Goal: Transaction & Acquisition: Download file/media

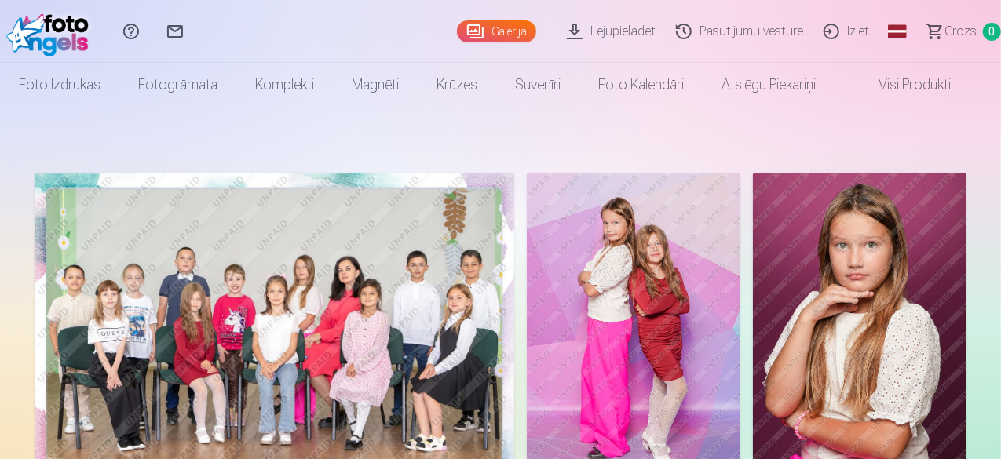
click at [622, 30] on link "Lejupielādēt" at bounding box center [613, 31] width 109 height 63
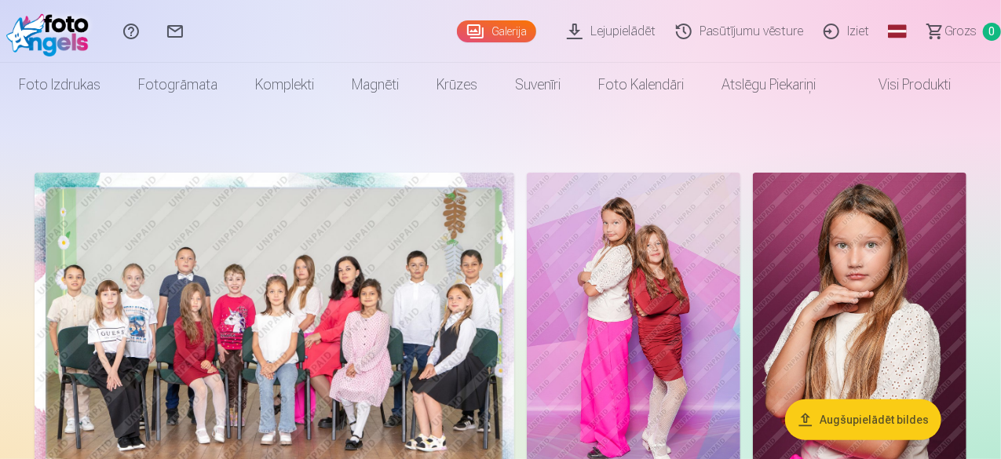
click at [881, 418] on button "Augšupielādēt bildes" at bounding box center [863, 420] width 156 height 41
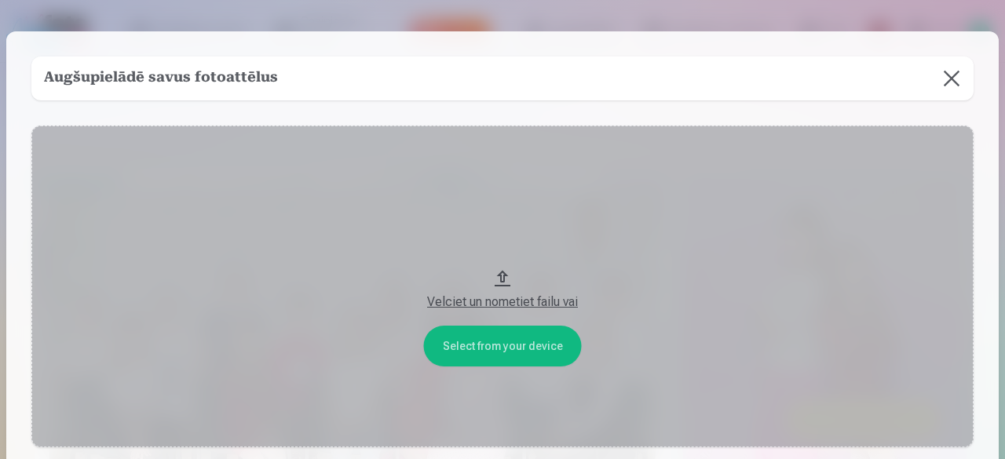
click at [936, 78] on button at bounding box center [951, 79] width 44 height 44
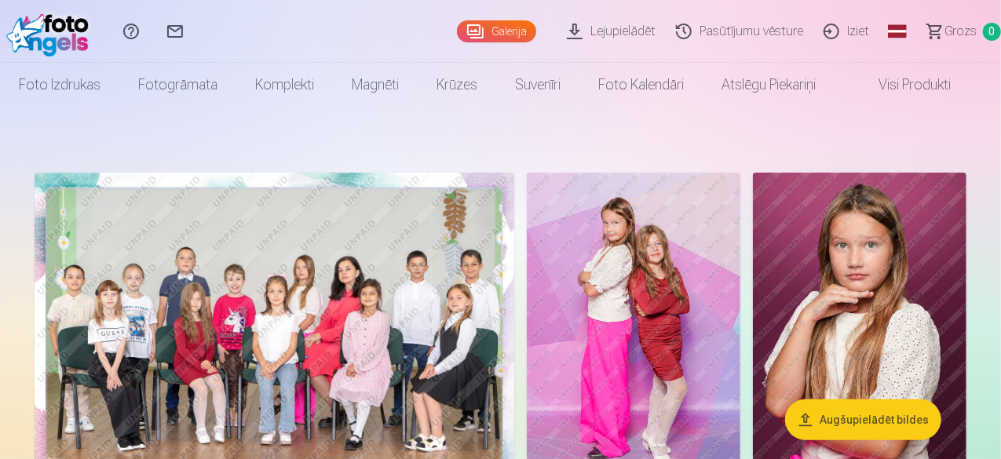
click at [457, 31] on link "Galerija" at bounding box center [496, 31] width 79 height 22
click at [733, 38] on link "Pasūtījumu vēsture" at bounding box center [742, 31] width 148 height 63
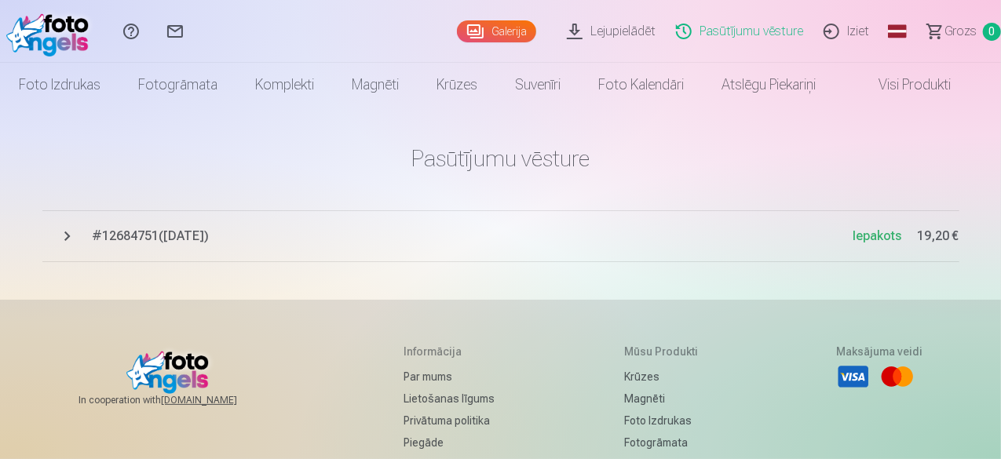
click at [133, 231] on span "# 12684751 ( 24.09.2025 )" at bounding box center [473, 236] width 761 height 19
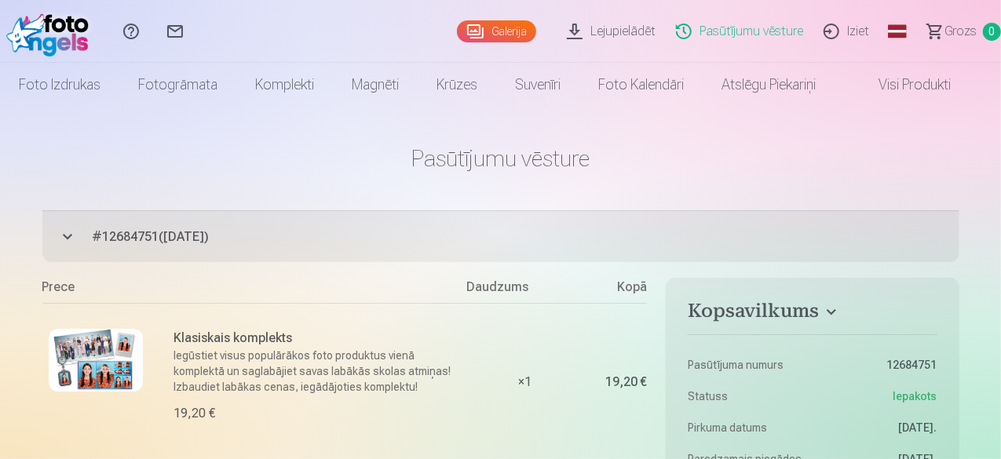
click at [140, 456] on div "Klasiskais komplekts Iegūstiet visus populārākos foto produktus vienā komplektā…" at bounding box center [254, 382] width 425 height 158
click at [151, 401] on div "Klasiskais komplekts Iegūstiet visus populārākos foto produktus vienā komplektā…" at bounding box center [254, 382] width 425 height 158
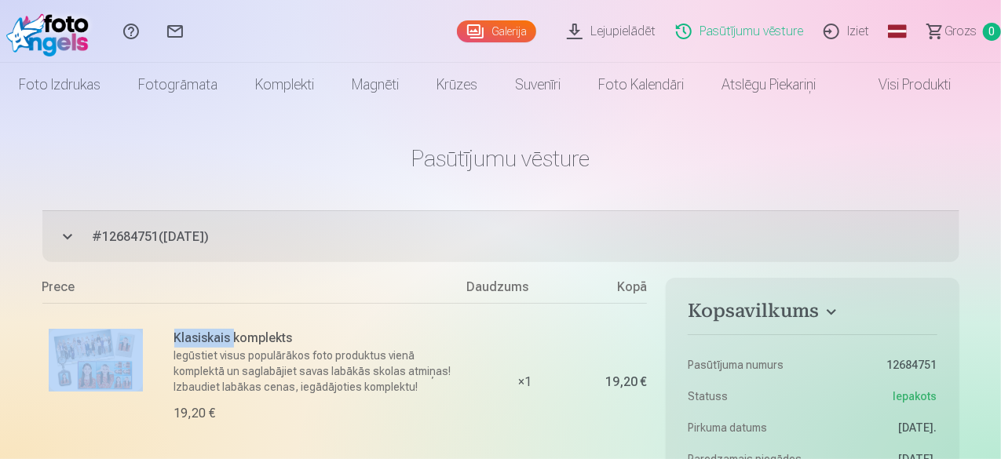
click at [151, 401] on div "Klasiskais komplekts Iegūstiet visus populārākos foto produktus vienā komplektā…" at bounding box center [254, 382] width 425 height 158
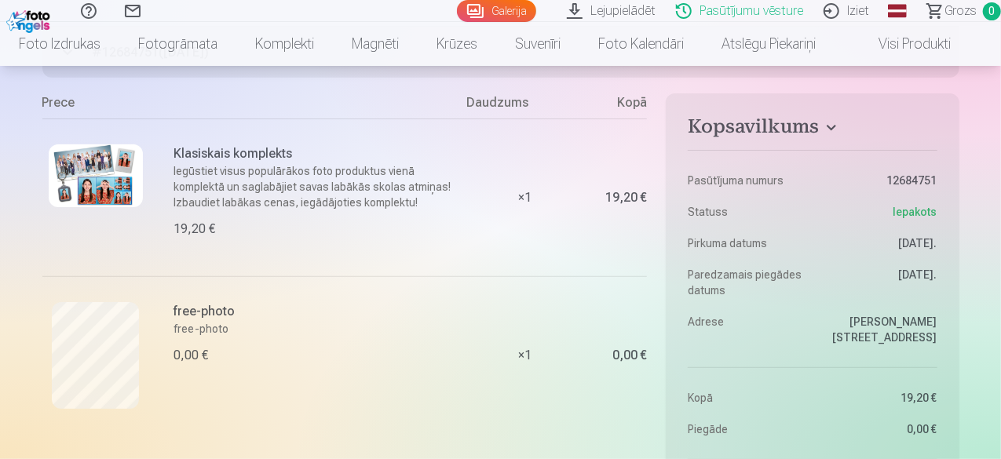
scroll to position [187, 0]
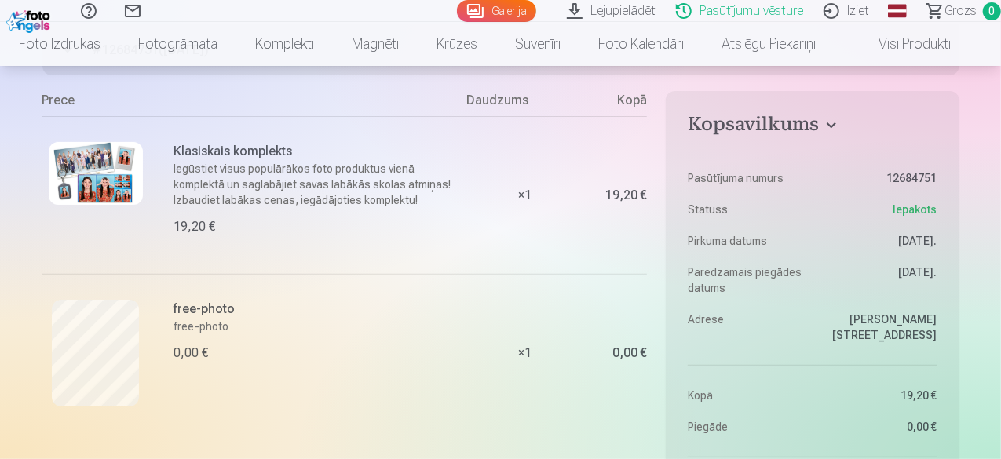
click at [565, 11] on link "Lejupielādēt" at bounding box center [613, 11] width 109 height 22
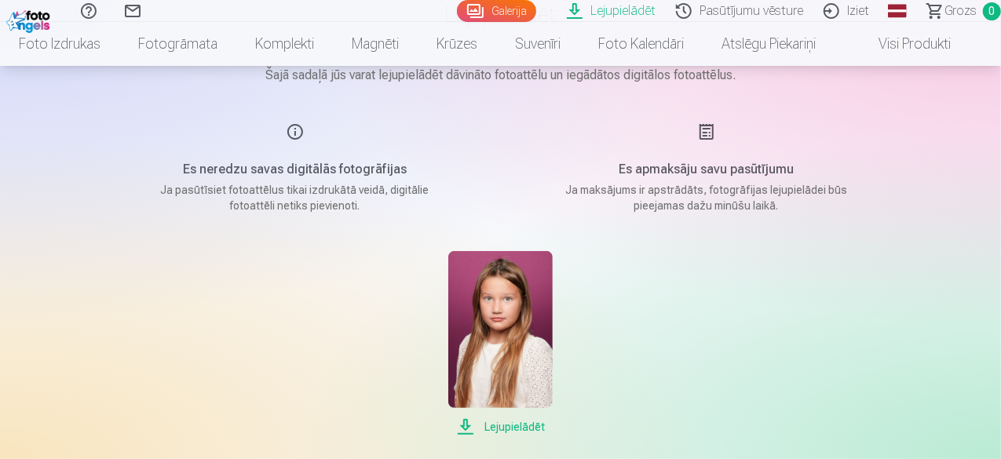
scroll to position [130, 0]
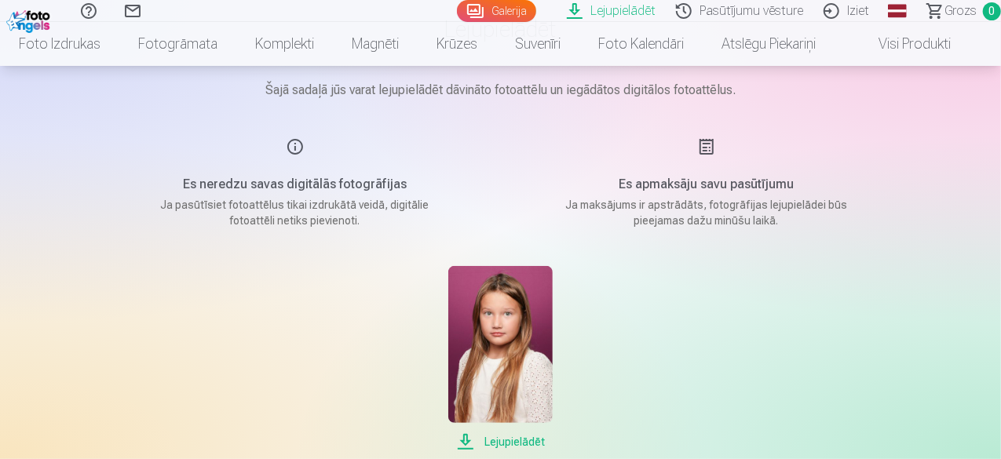
click at [250, 172] on div "Es neredzu savas digitālās fotogrāfijas Ja pasūtīsiet fotoattēlus tikai izdrukā…" at bounding box center [295, 182] width 374 height 91
click at [291, 144] on div "Es neredzu savas digitālās fotogrāfijas Ja pasūtīsiet fotoattēlus tikai izdrukā…" at bounding box center [295, 182] width 374 height 91
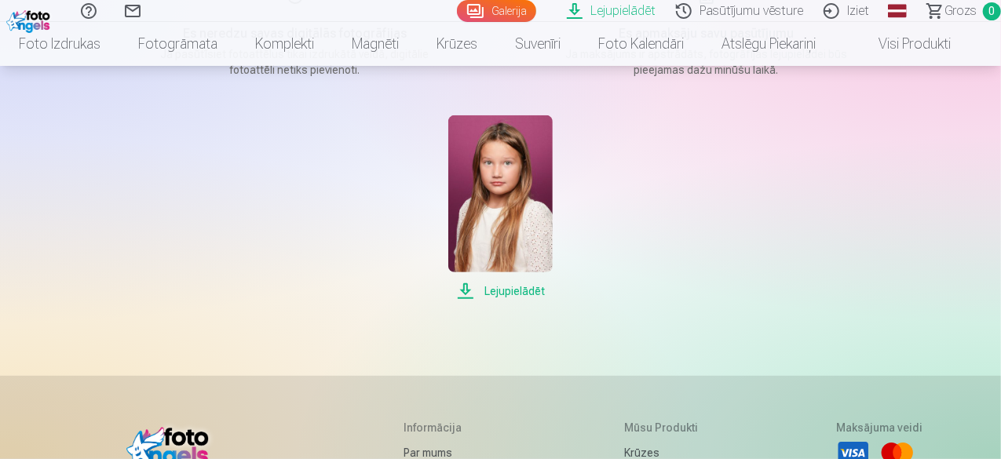
scroll to position [298, 0]
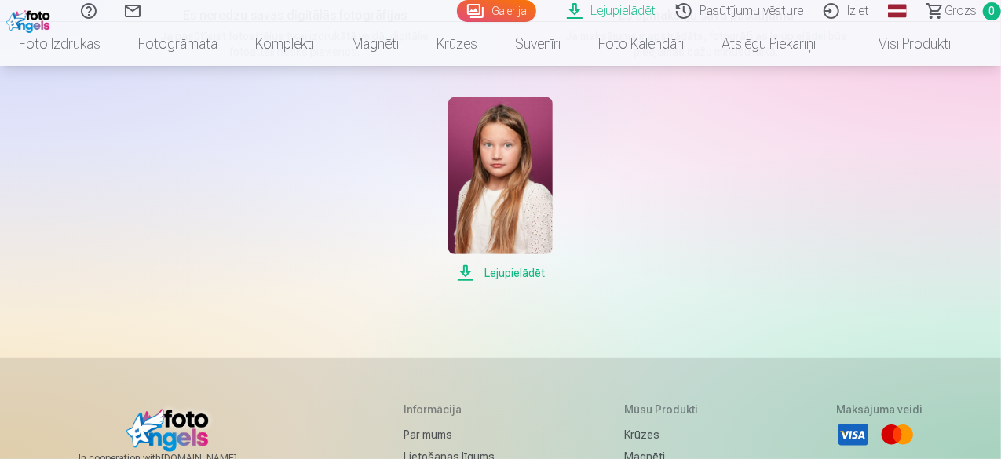
click at [515, 271] on span "Lejupielādēt" at bounding box center [500, 273] width 104 height 19
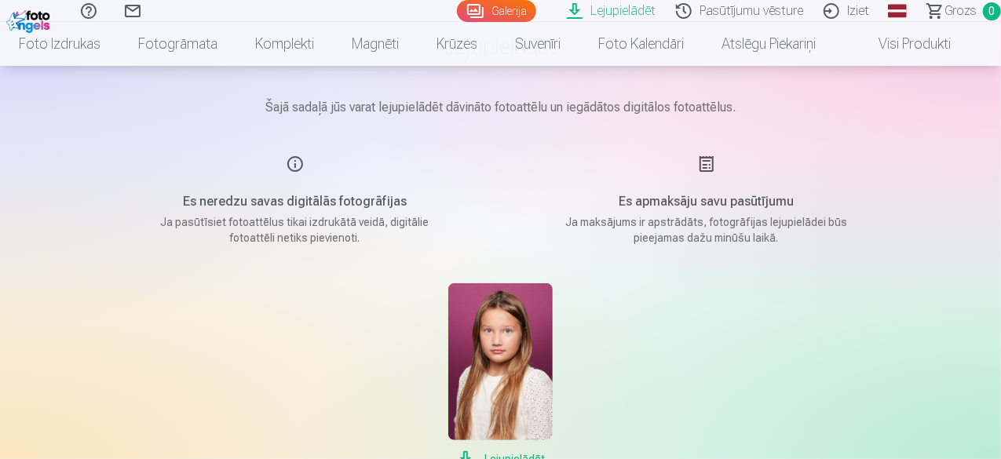
scroll to position [64, 0]
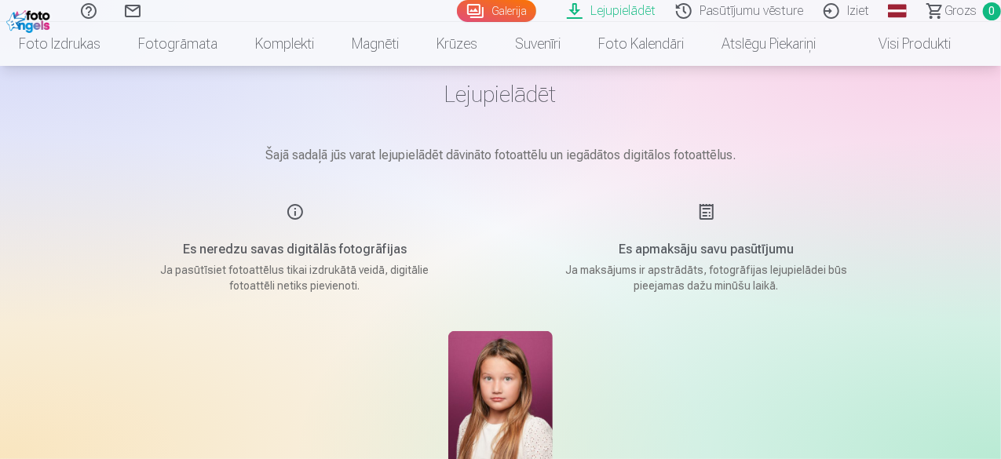
click at [155, 12] on link "Sazinies ar mums" at bounding box center [133, 11] width 44 height 22
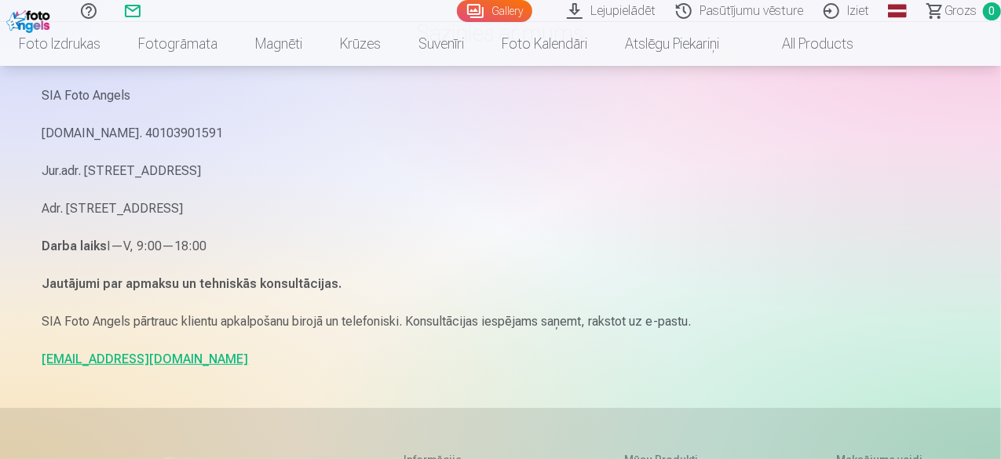
scroll to position [126, 0]
